Goal: Entertainment & Leisure: Browse casually

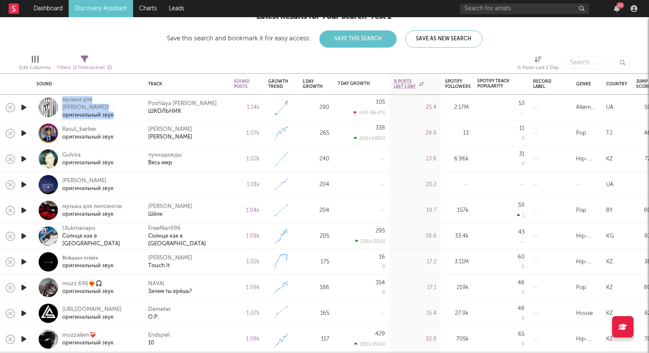
click at [25, 132] on icon "button" at bounding box center [23, 133] width 9 height 11
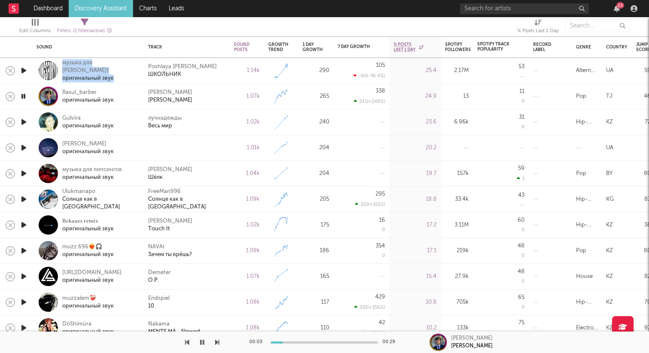
click at [19, 123] on icon "button" at bounding box center [23, 122] width 9 height 11
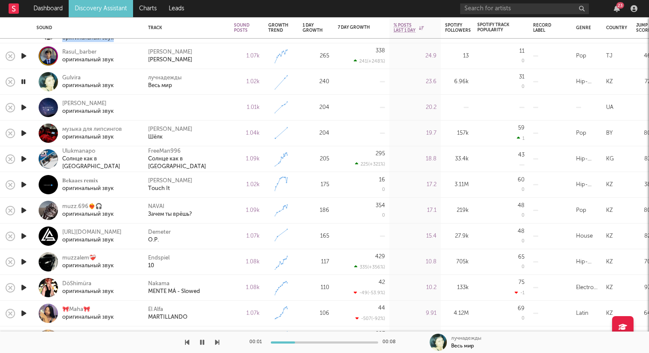
click at [23, 105] on icon "button" at bounding box center [23, 107] width 9 height 11
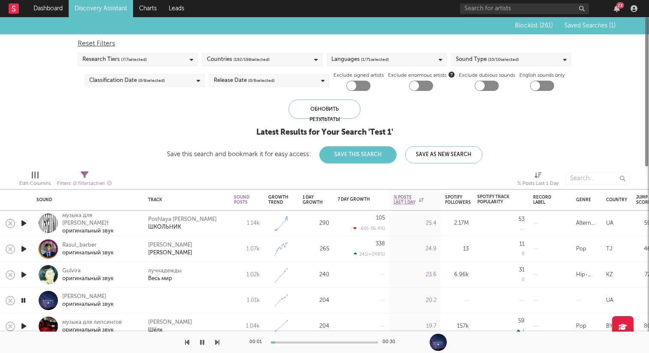
select select "max"
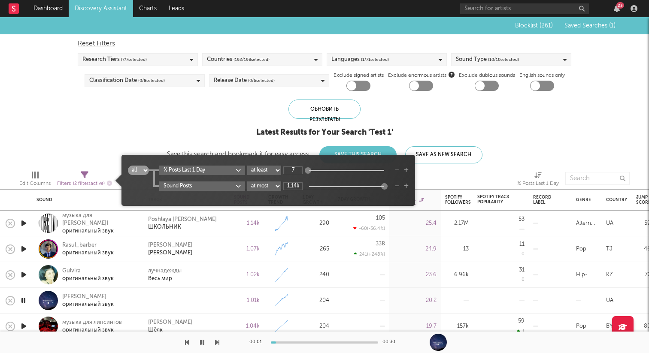
click at [82, 178] on icon at bounding box center [85, 175] width 8 height 8
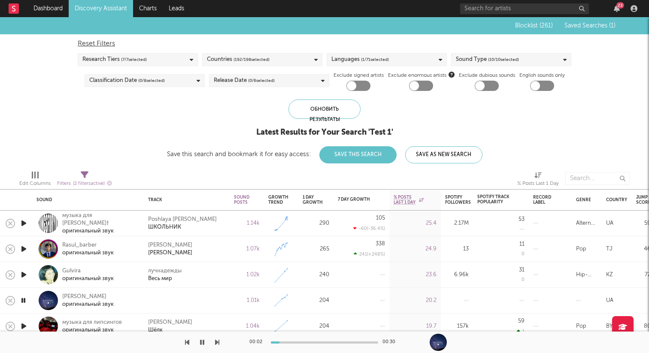
click at [84, 179] on div "Filters ( 2 filters active)" at bounding box center [84, 184] width 55 height 11
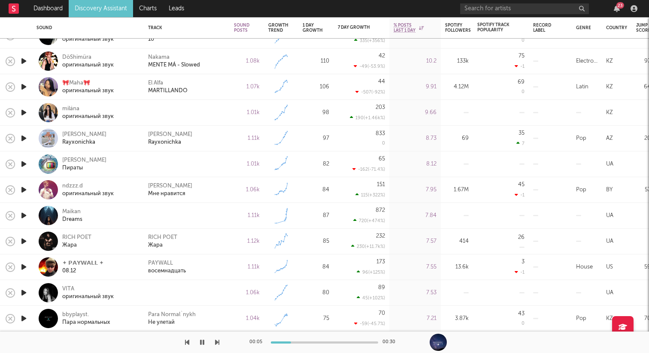
click at [25, 320] on icon "button" at bounding box center [23, 319] width 9 height 11
click at [23, 292] on icon "button" at bounding box center [23, 293] width 9 height 11
click at [21, 268] on icon "button" at bounding box center [23, 267] width 9 height 11
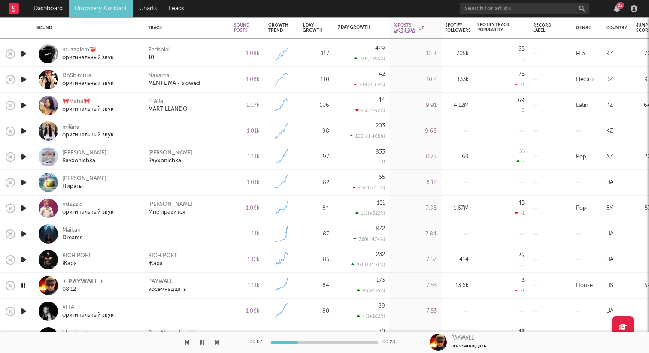
click at [24, 260] on icon "button" at bounding box center [23, 260] width 9 height 11
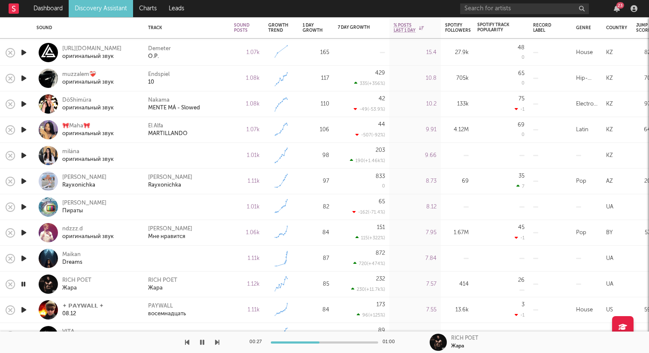
click at [26, 283] on icon "button" at bounding box center [23, 284] width 8 height 11
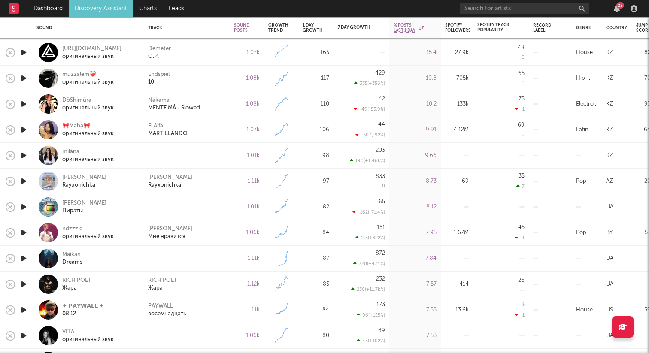
click at [26, 257] on icon "button" at bounding box center [23, 258] width 9 height 11
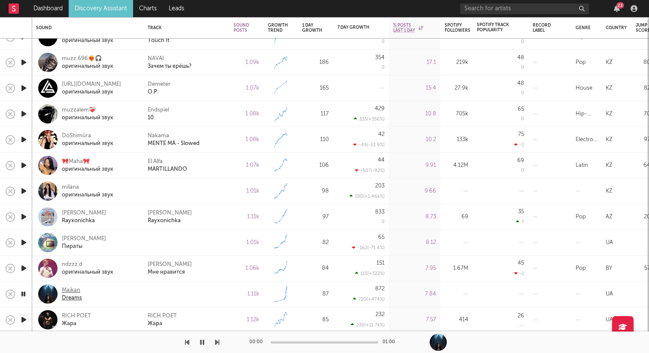
click at [66, 289] on div "Maikan" at bounding box center [72, 291] width 20 height 8
click at [22, 294] on icon "button" at bounding box center [23, 294] width 8 height 11
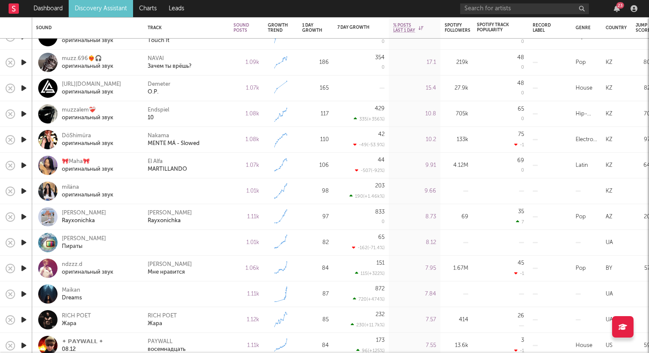
click at [27, 268] on icon "button" at bounding box center [23, 268] width 9 height 11
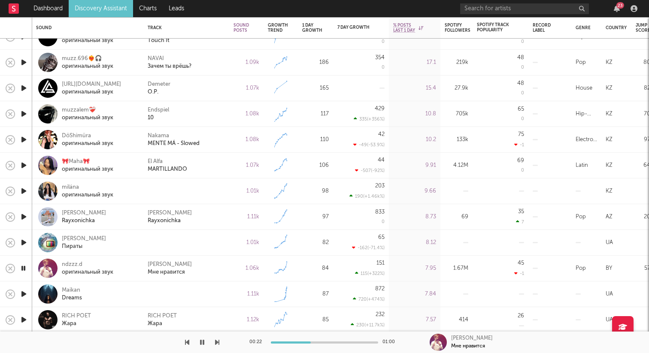
click at [121, 232] on div "[PERSON_NAME] Пираты" at bounding box center [87, 242] width 103 height 25
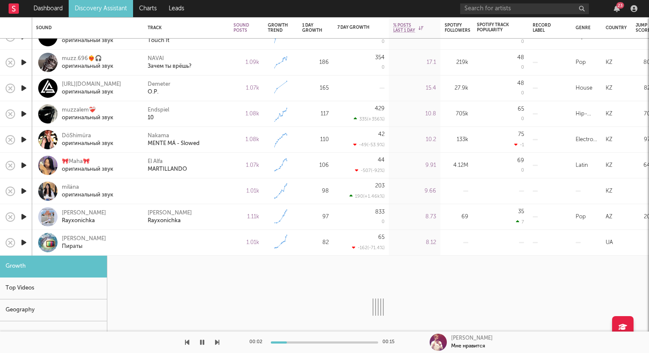
click at [183, 282] on div at bounding box center [378, 307] width 542 height 103
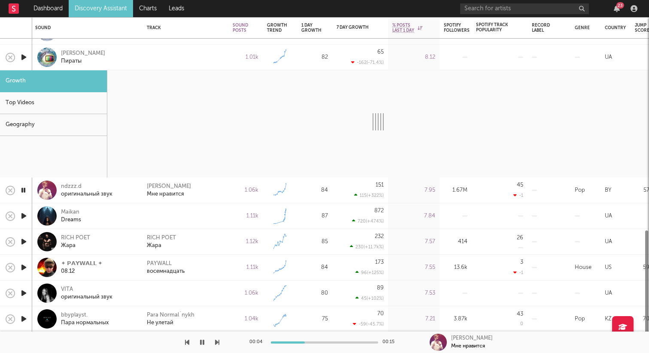
click at [46, 191] on div at bounding box center [46, 190] width 19 height 19
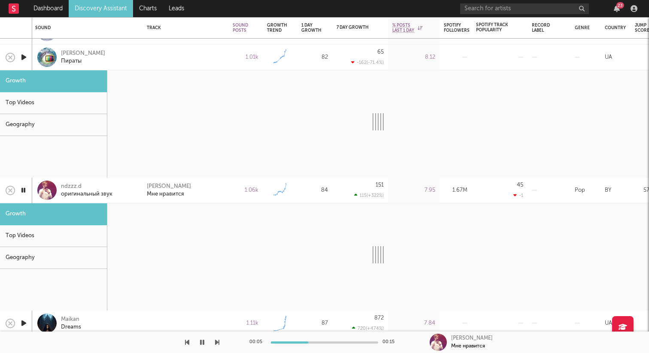
click at [46, 191] on div at bounding box center [46, 190] width 19 height 19
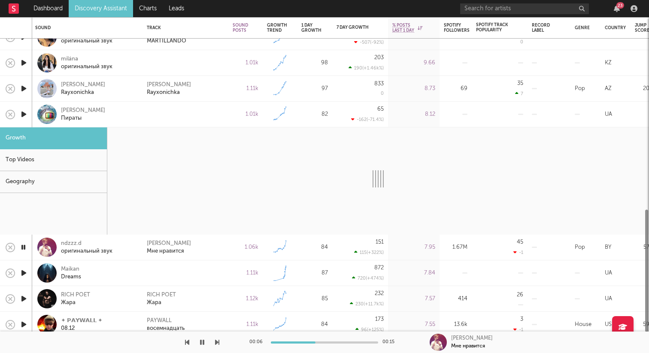
click at [45, 117] on div at bounding box center [46, 114] width 19 height 19
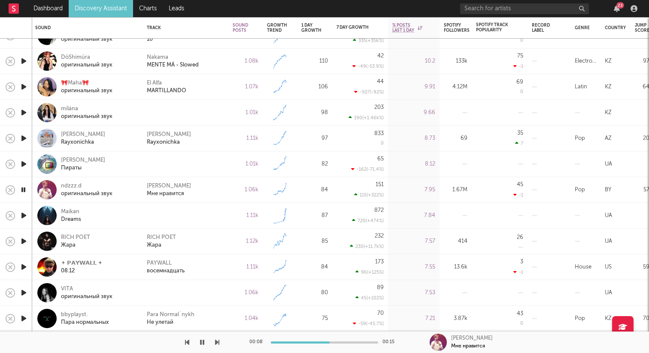
click at [23, 162] on icon "button" at bounding box center [23, 164] width 9 height 11
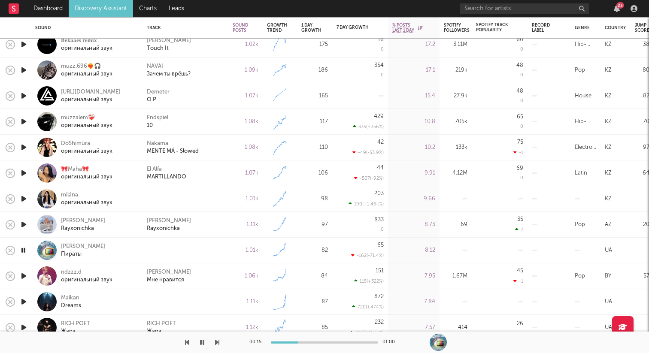
click at [25, 222] on icon "button" at bounding box center [23, 224] width 9 height 11
click at [25, 197] on icon "button" at bounding box center [23, 199] width 9 height 11
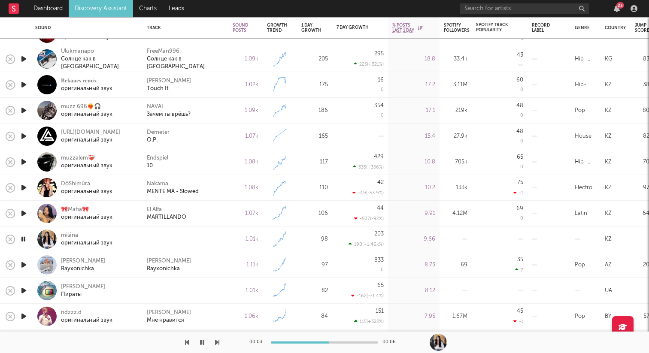
click at [26, 211] on icon "button" at bounding box center [23, 213] width 9 height 11
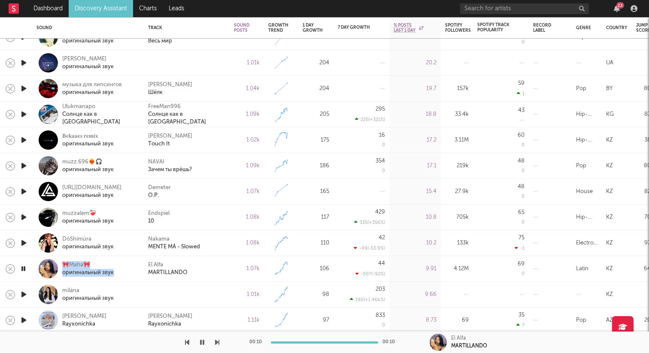
click at [24, 243] on icon "button" at bounding box center [23, 243] width 9 height 11
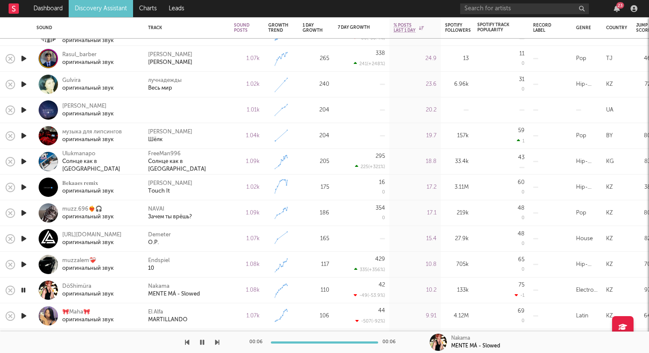
click at [27, 294] on div at bounding box center [23, 290] width 9 height 11
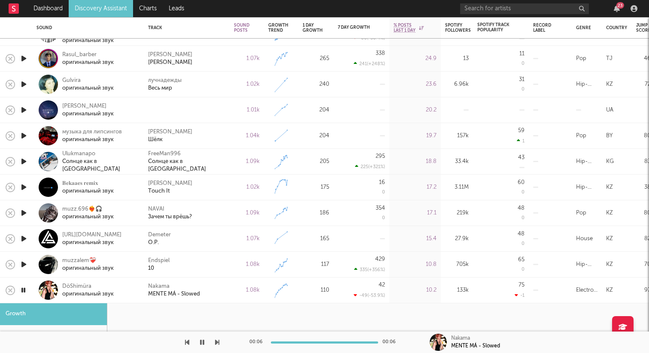
click at [44, 287] on div at bounding box center [48, 290] width 19 height 19
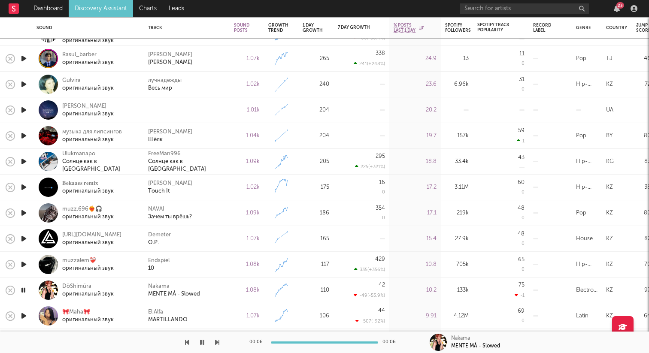
click at [27, 315] on icon "button" at bounding box center [23, 316] width 9 height 11
click at [26, 295] on icon "button" at bounding box center [23, 290] width 9 height 11
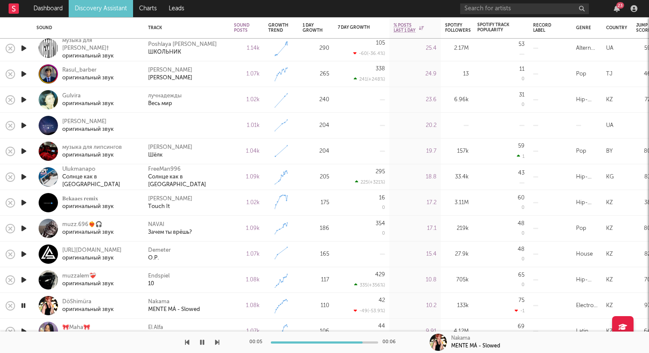
click at [24, 281] on icon "button" at bounding box center [23, 280] width 9 height 11
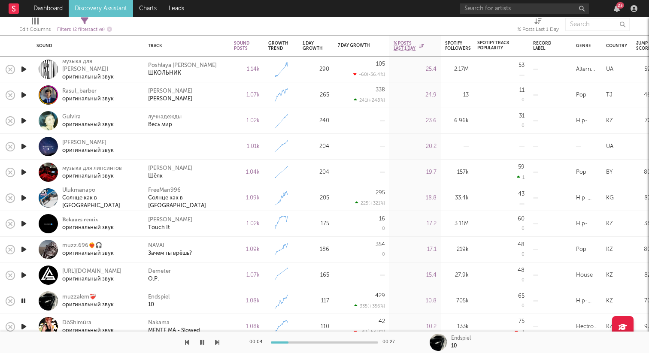
click at [25, 276] on icon "button" at bounding box center [23, 275] width 9 height 11
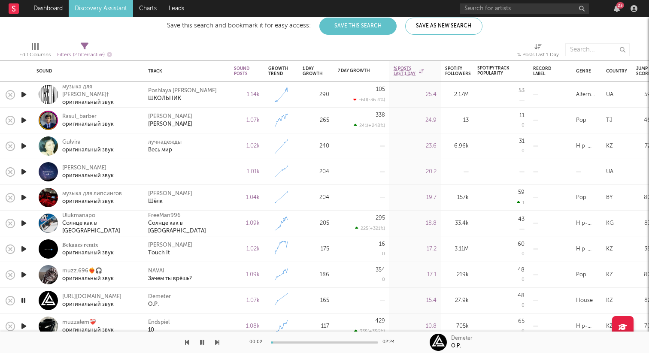
click at [25, 276] on icon "button" at bounding box center [23, 275] width 9 height 11
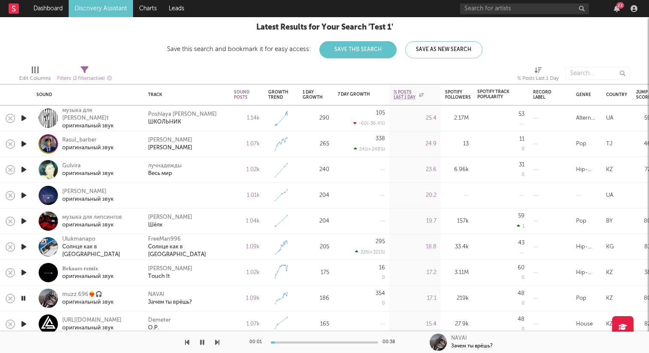
click at [25, 274] on icon "button" at bounding box center [23, 273] width 9 height 11
click at [26, 246] on icon "button" at bounding box center [23, 247] width 9 height 11
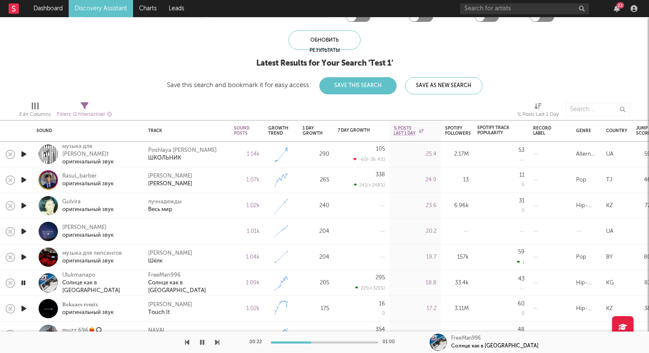
click at [26, 256] on icon "button" at bounding box center [23, 257] width 9 height 11
click at [25, 257] on icon "button" at bounding box center [23, 257] width 8 height 11
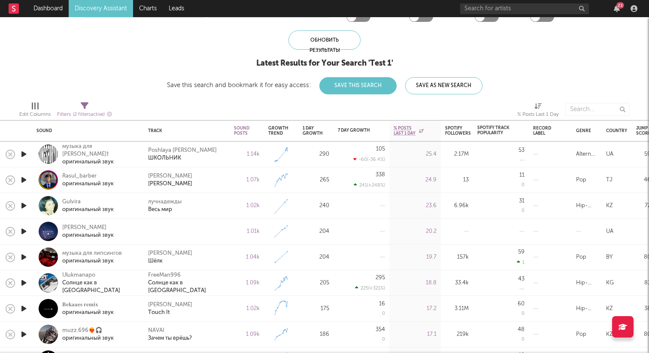
click at [24, 232] on icon "button" at bounding box center [23, 231] width 9 height 11
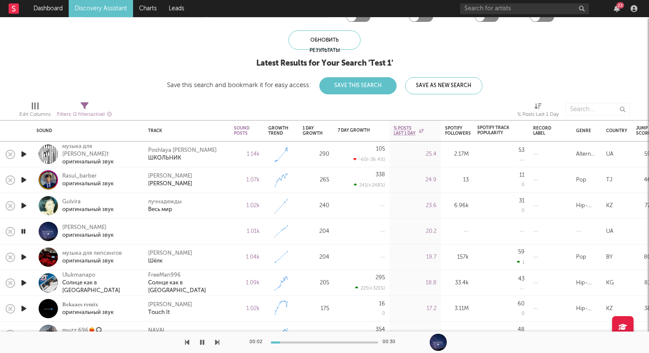
click at [24, 232] on icon "button" at bounding box center [23, 231] width 8 height 11
